Goal: Transaction & Acquisition: Obtain resource

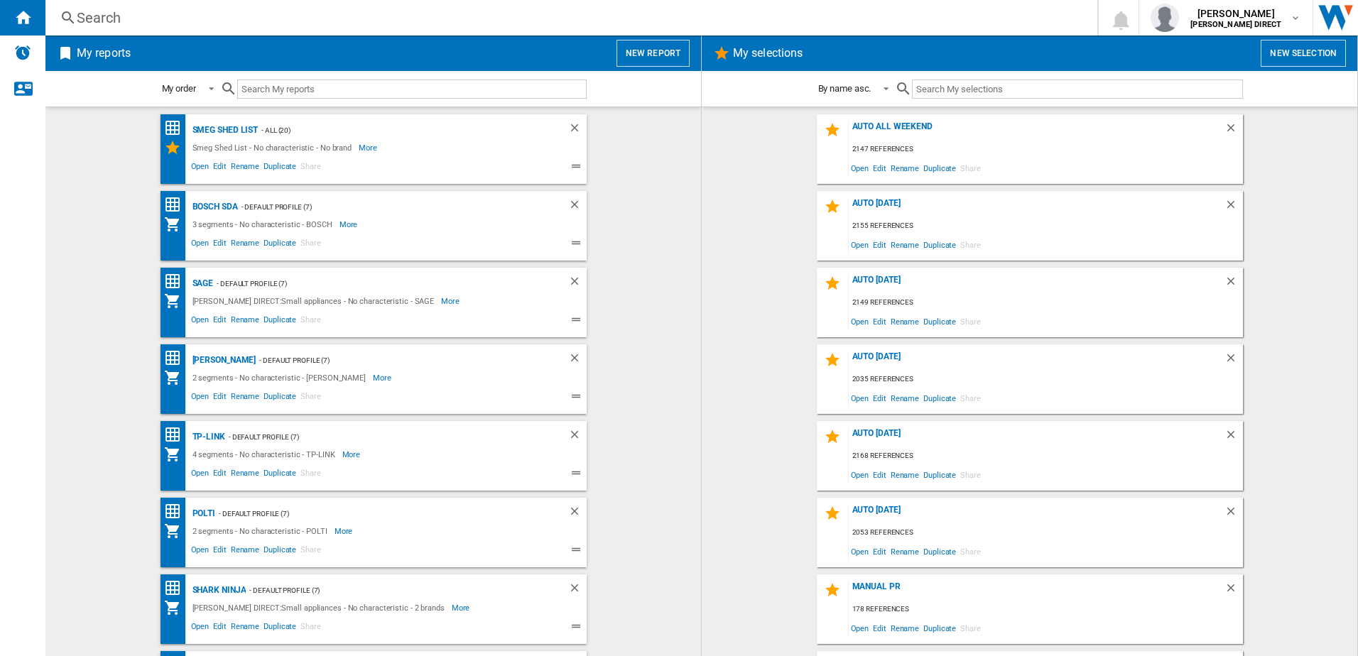
click at [886, 197] on div "AUTO [DATE] 2155 references Open Edit Rename Duplicate Share" at bounding box center [1030, 226] width 426 height 70
click at [888, 203] on div "AUTO [DATE]" at bounding box center [1037, 207] width 376 height 19
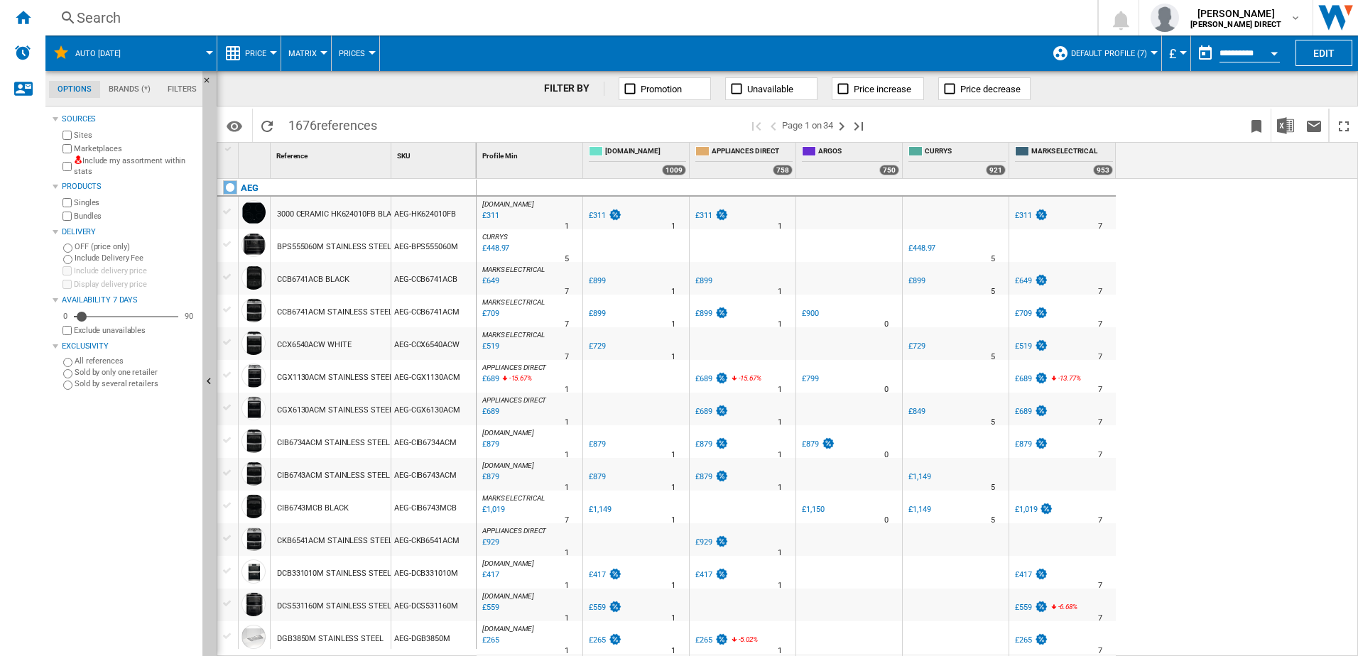
click at [86, 163] on label "Include my assortment within stats" at bounding box center [135, 167] width 123 height 22
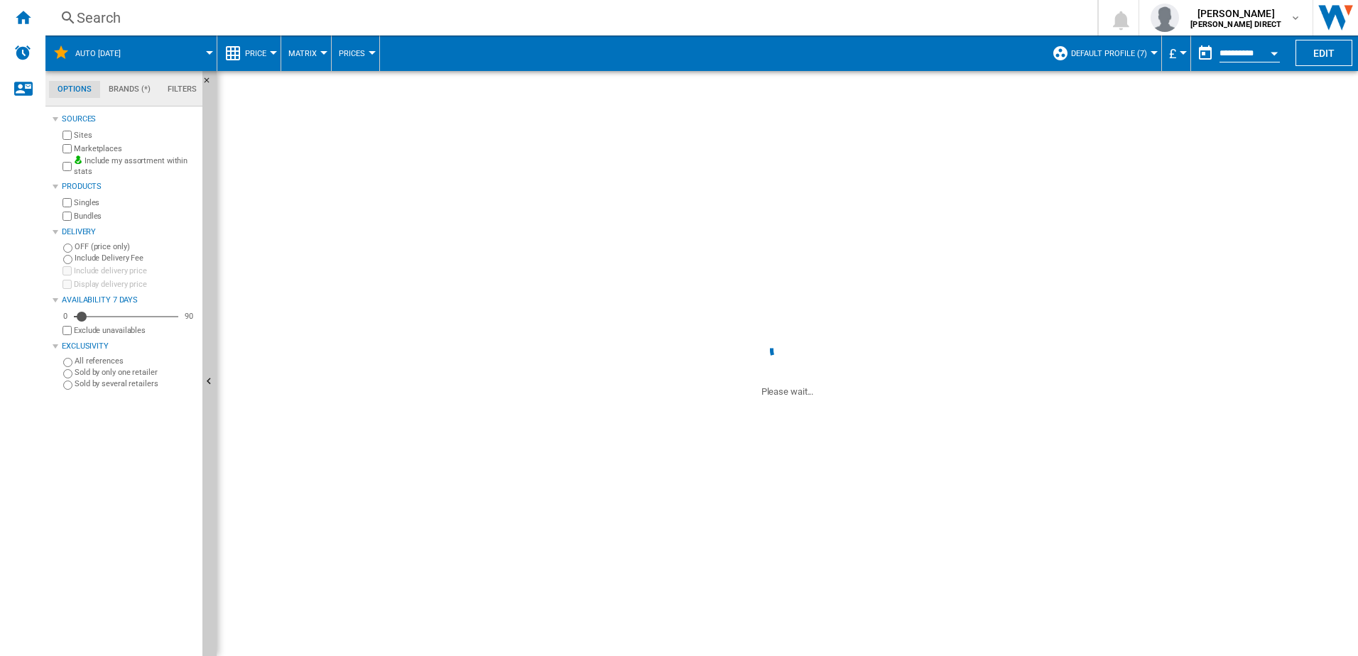
click at [95, 149] on label "Marketplaces" at bounding box center [135, 148] width 123 height 11
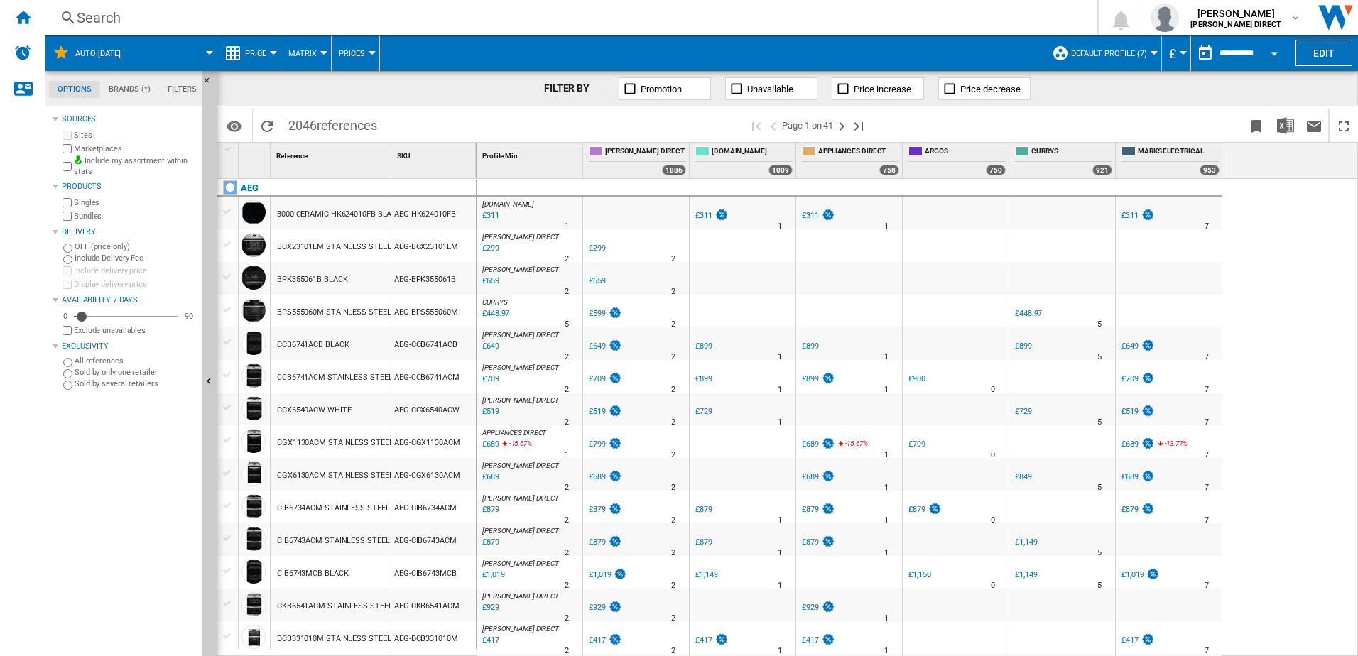
click at [85, 216] on label "Bundles" at bounding box center [135, 216] width 123 height 11
click at [1094, 55] on span "Default profile (7)" at bounding box center [1109, 53] width 76 height 9
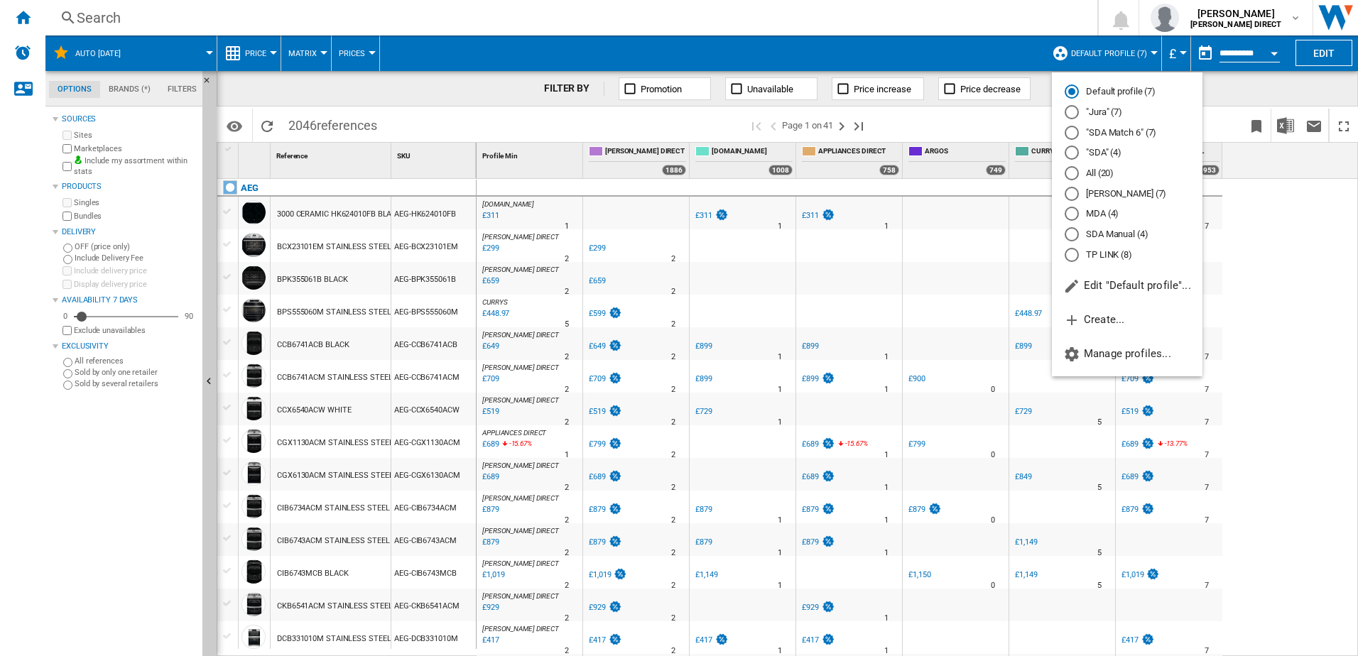
click at [1109, 45] on md-backdrop at bounding box center [679, 328] width 1358 height 656
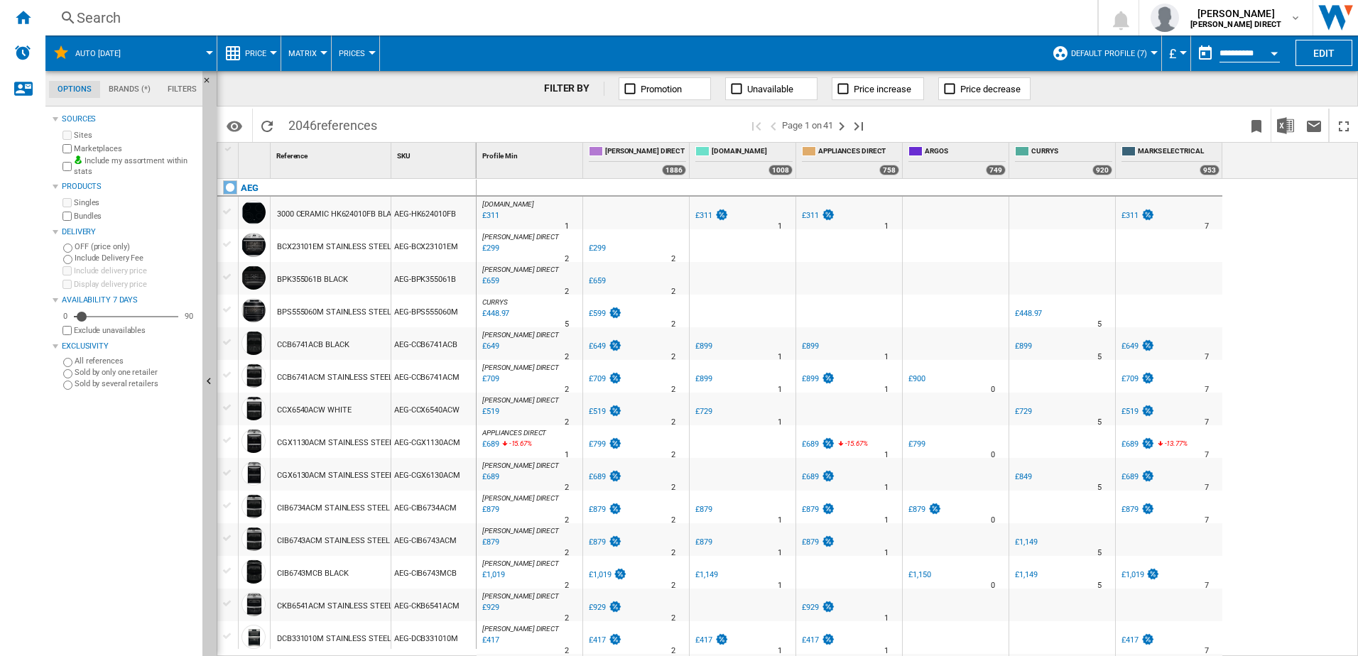
click at [85, 330] on label "Exclude unavailables" at bounding box center [135, 330] width 123 height 11
click at [1285, 123] on img "Download in Excel" at bounding box center [1285, 125] width 17 height 17
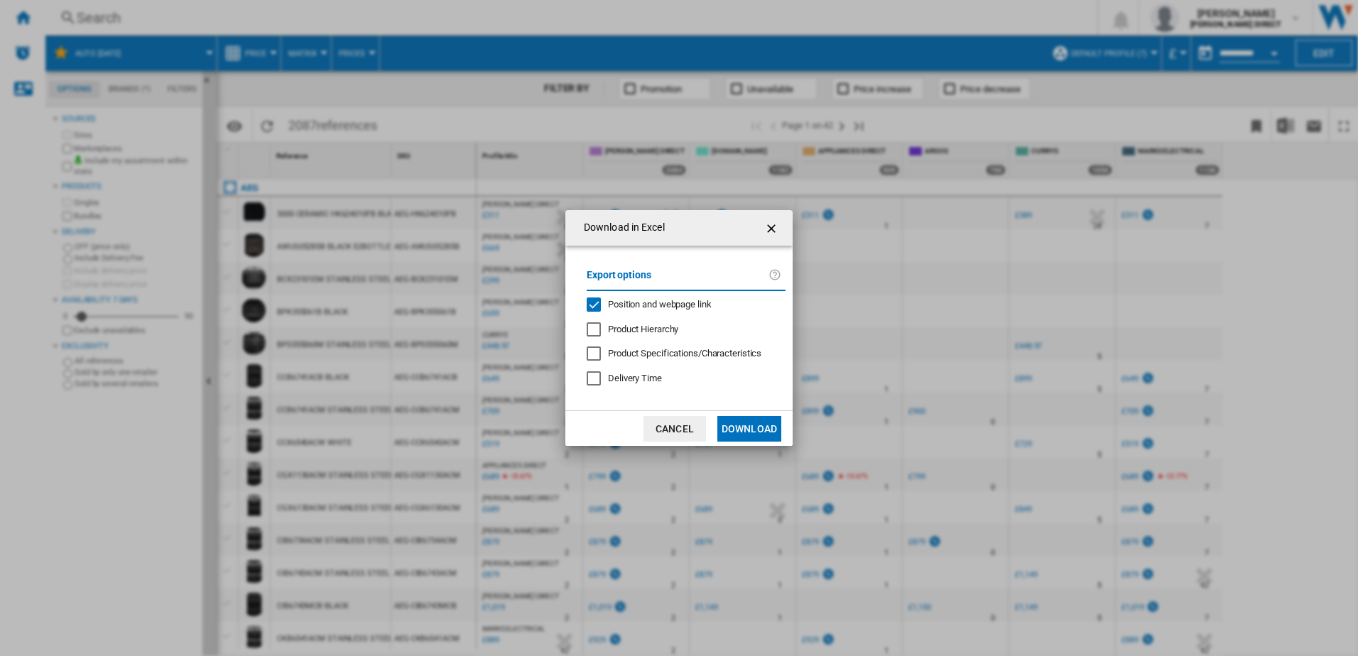
click at [629, 308] on span "Position and webpage link" at bounding box center [660, 304] width 104 height 11
click at [739, 433] on button "Download" at bounding box center [749, 429] width 64 height 26
